Goal: Transaction & Acquisition: Purchase product/service

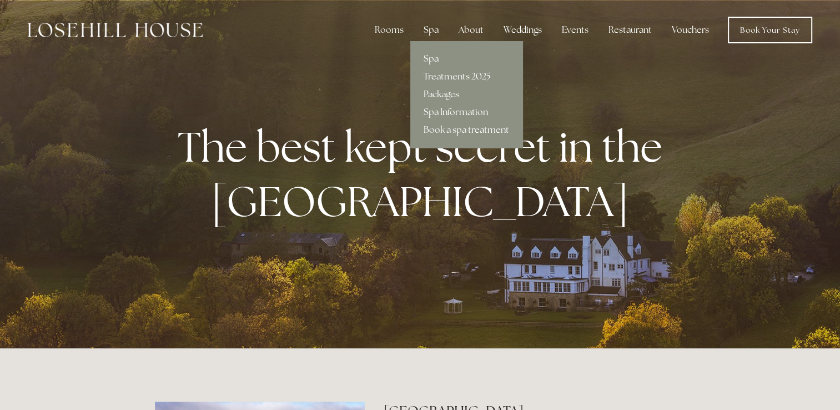
click at [435, 24] on div "Spa" at bounding box center [431, 30] width 33 height 22
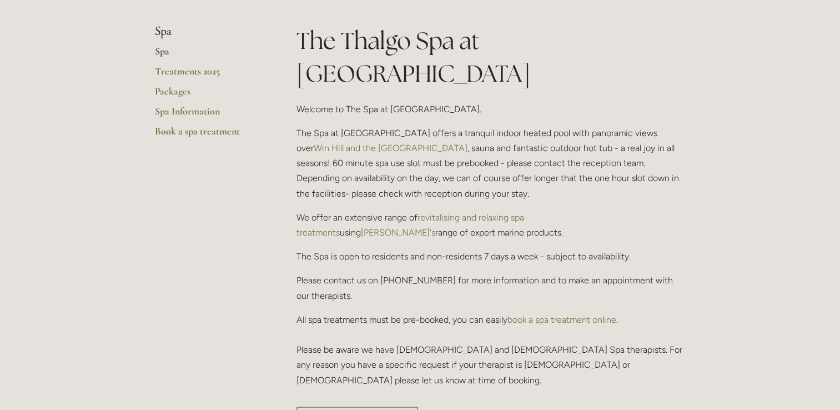
scroll to position [111, 0]
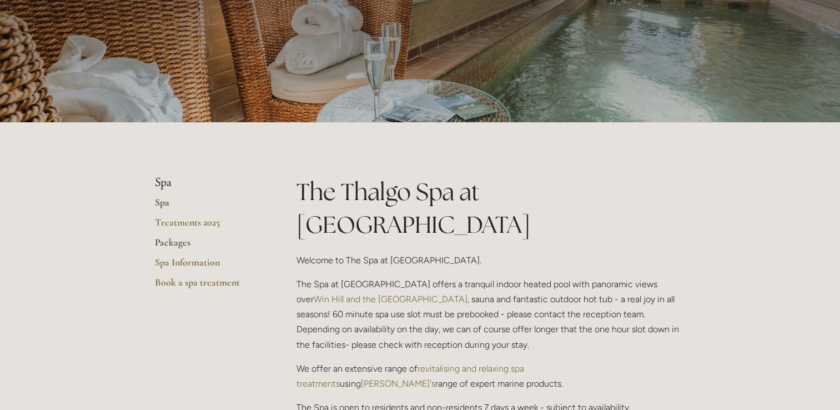
click at [186, 237] on link "Packages" at bounding box center [208, 246] width 106 height 20
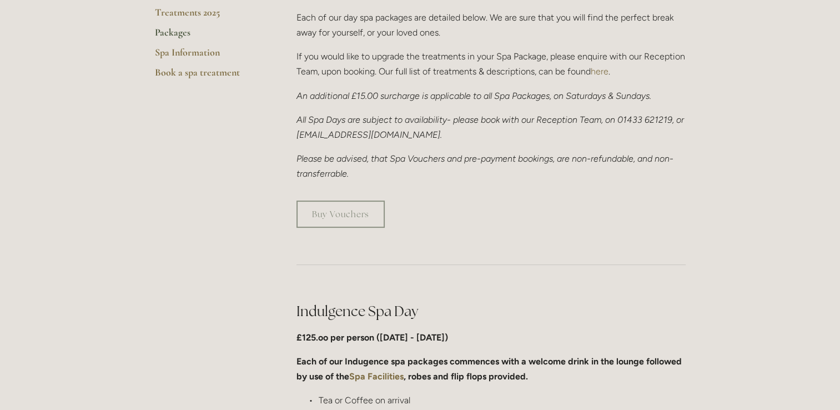
scroll to position [333, 0]
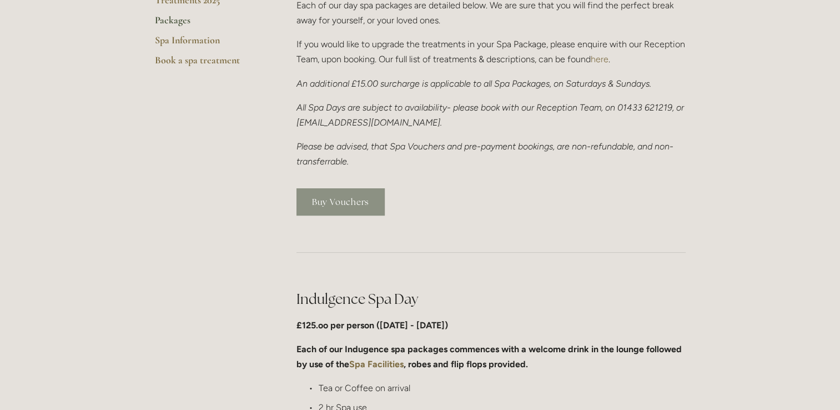
click at [331, 199] on link "Buy Vouchers" at bounding box center [341, 201] width 88 height 27
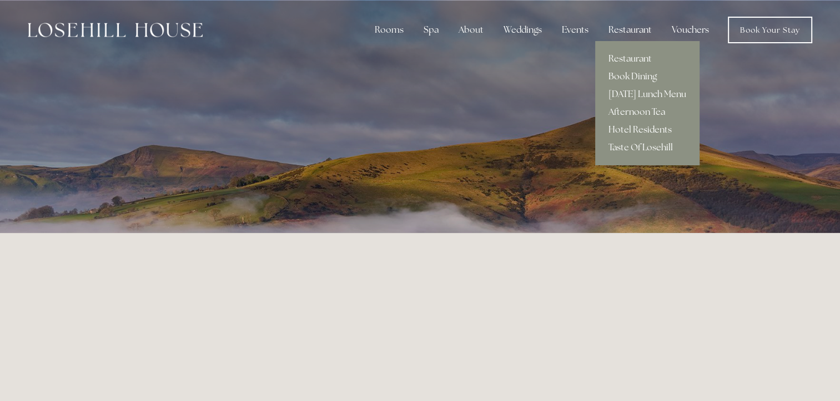
click at [629, 26] on div "Restaurant" at bounding box center [630, 30] width 61 height 22
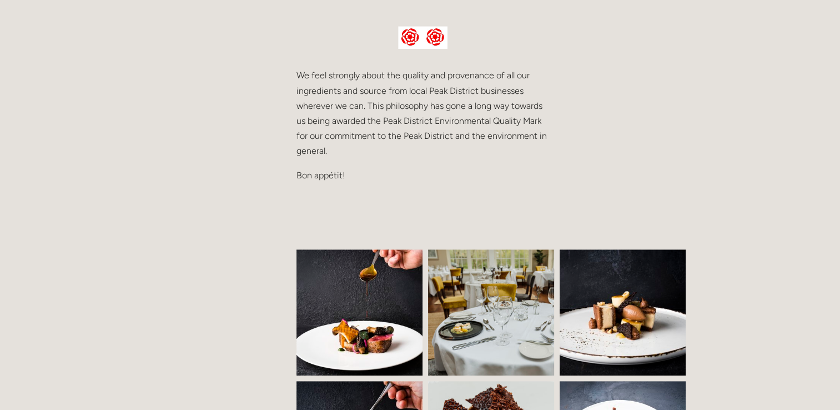
scroll to position [666, 0]
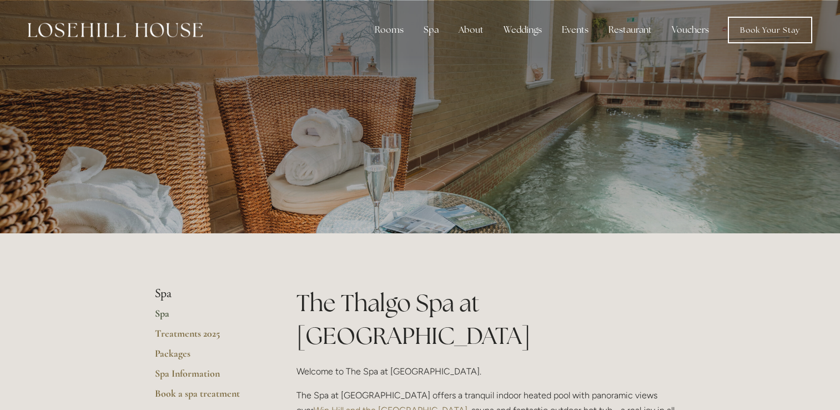
scroll to position [111, 0]
